Goal: Transaction & Acquisition: Purchase product/service

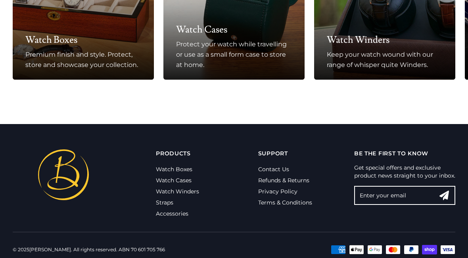
scroll to position [628, 0]
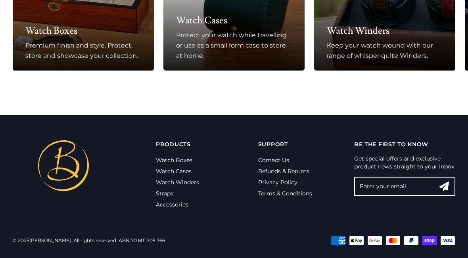
click at [173, 196] on link "Straps" at bounding box center [164, 193] width 17 height 7
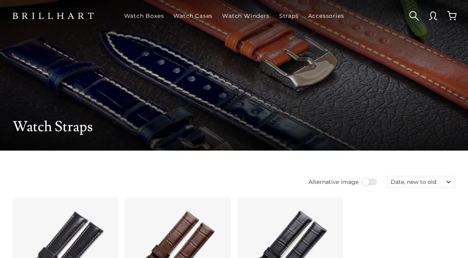
click at [287, 18] on link "Straps" at bounding box center [289, 16] width 26 height 21
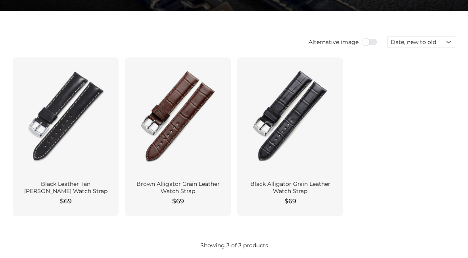
scroll to position [140, 0]
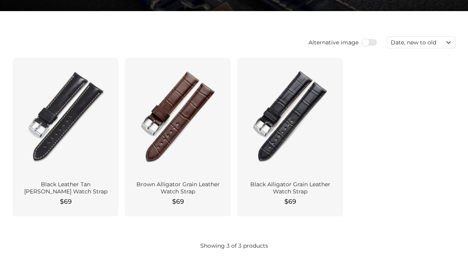
click at [88, 102] on div at bounding box center [65, 116] width 93 height 104
